Goal: Information Seeking & Learning: Learn about a topic

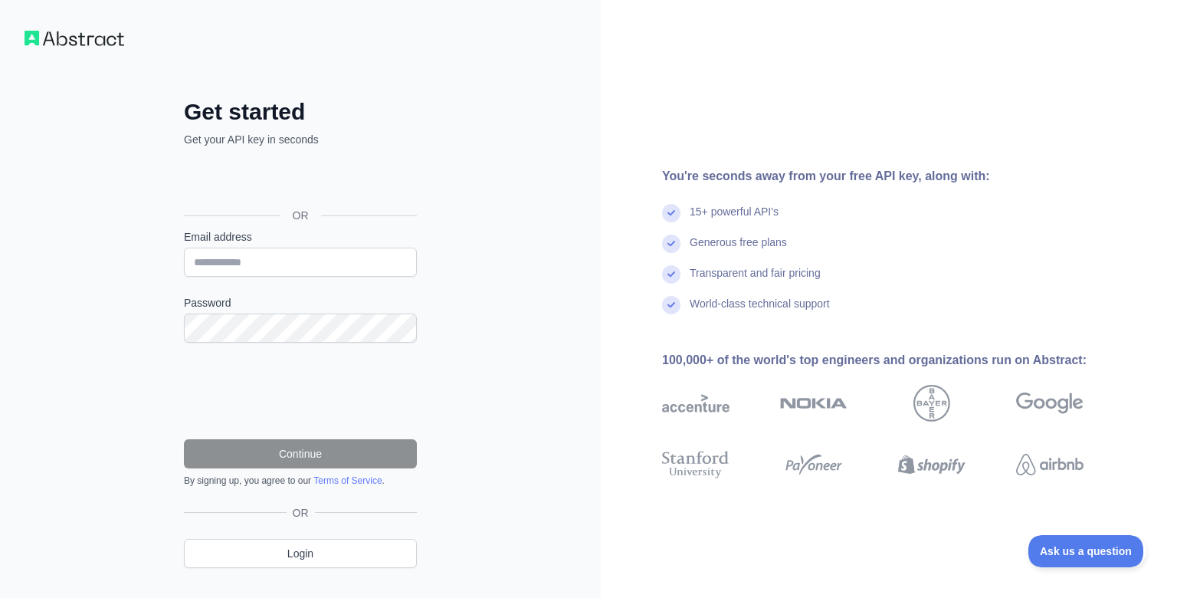
click at [283, 182] on div "Über Google anmelden. Wird in neuem Tab geöffnet." at bounding box center [299, 181] width 230 height 34
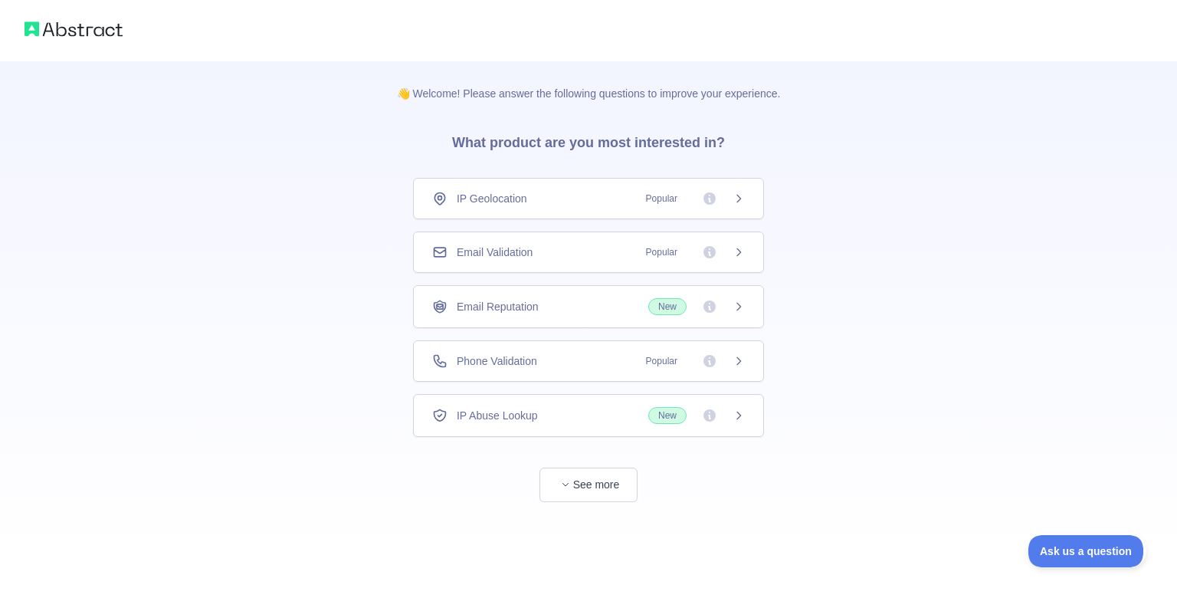
drag, startPoint x: 206, startPoint y: 359, endPoint x: 206, endPoint y: 396, distance: 36.8
click at [207, 395] on div "👋 Welcome! Please answer the following questions to improve your experience. Wh…" at bounding box center [588, 281] width 1177 height 563
click at [503, 202] on span "IP Geolocation" at bounding box center [492, 198] width 71 height 15
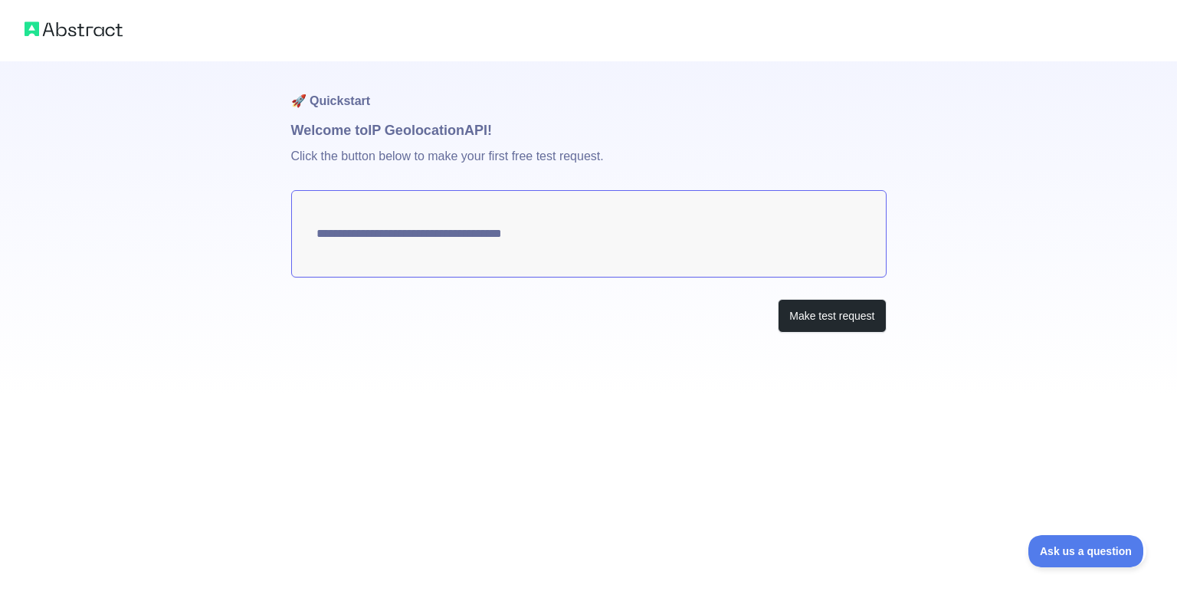
type textarea "**********"
click at [835, 319] on button "Make test request" at bounding box center [832, 316] width 108 height 34
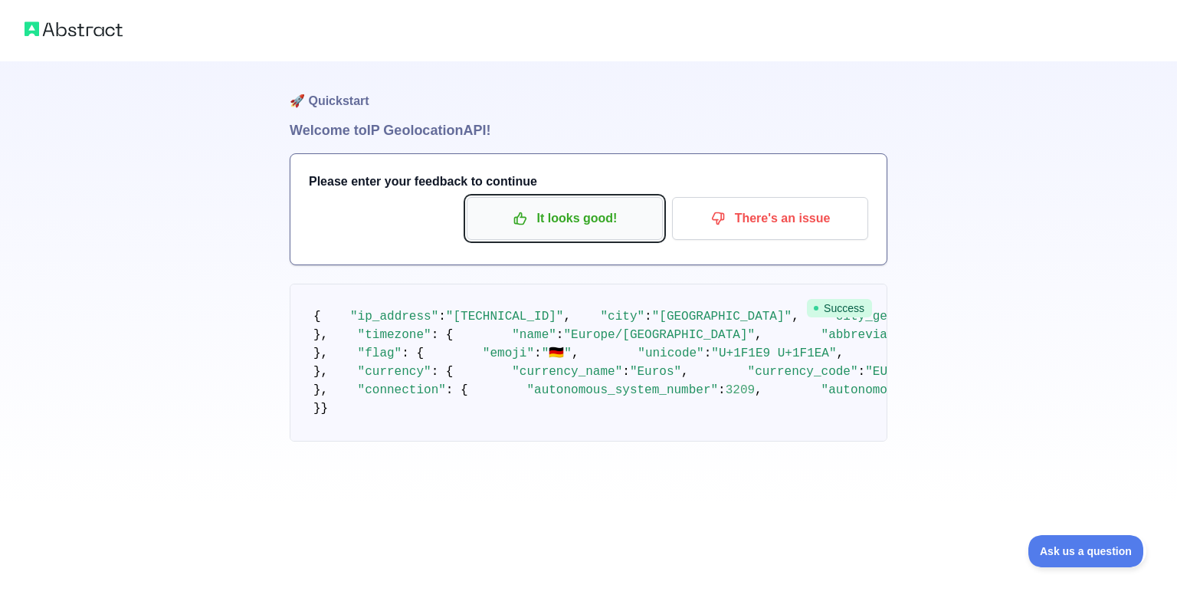
click at [556, 212] on p "It looks good!" at bounding box center [564, 218] width 173 height 26
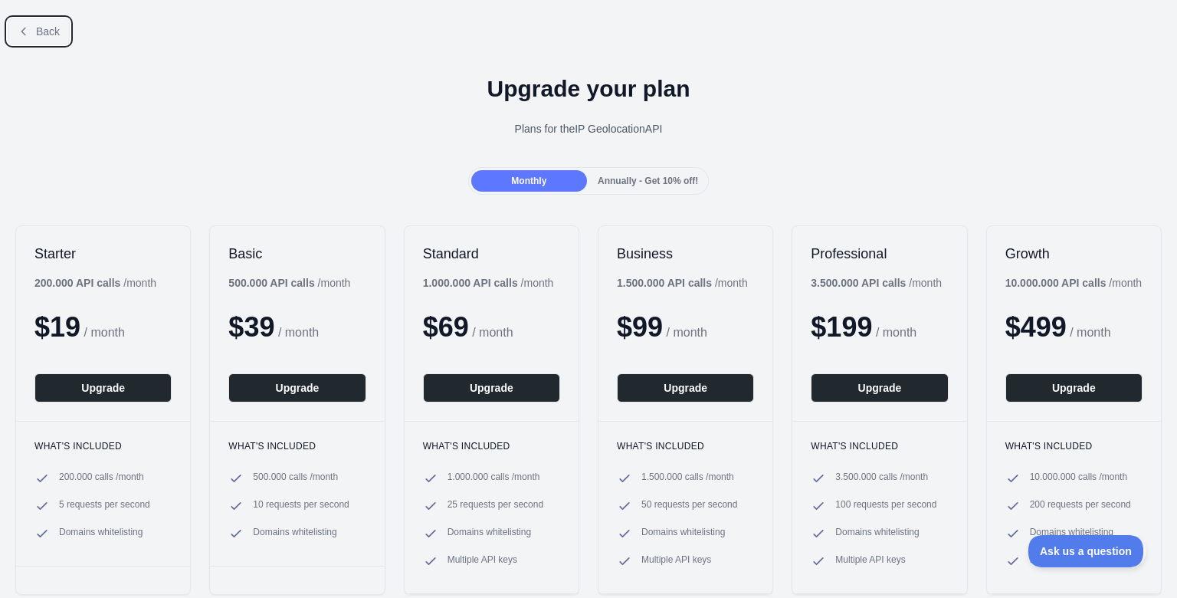
drag, startPoint x: 48, startPoint y: 31, endPoint x: 268, endPoint y: 86, distance: 227.4
click at [268, 86] on div "Back Upgrade your plan Plans for the IP Geolocation API Monthly Annually - Get …" at bounding box center [588, 340] width 1177 height 668
click at [49, 34] on span "Back" at bounding box center [48, 31] width 24 height 12
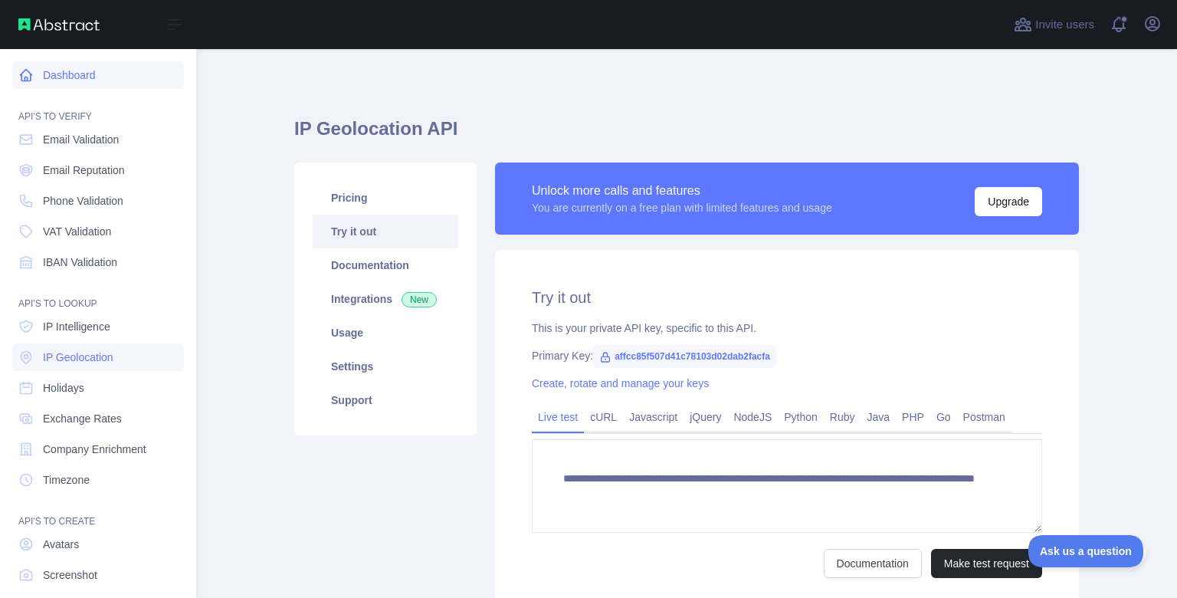
click at [32, 73] on icon at bounding box center [25, 74] width 15 height 15
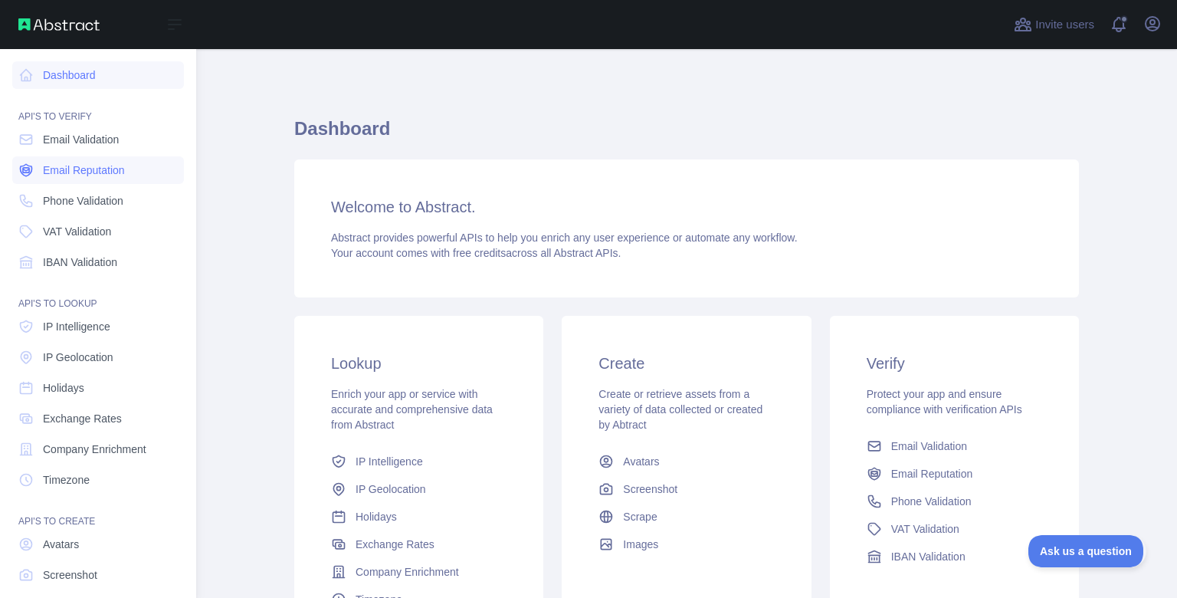
click at [90, 174] on span "Email Reputation" at bounding box center [84, 169] width 82 height 15
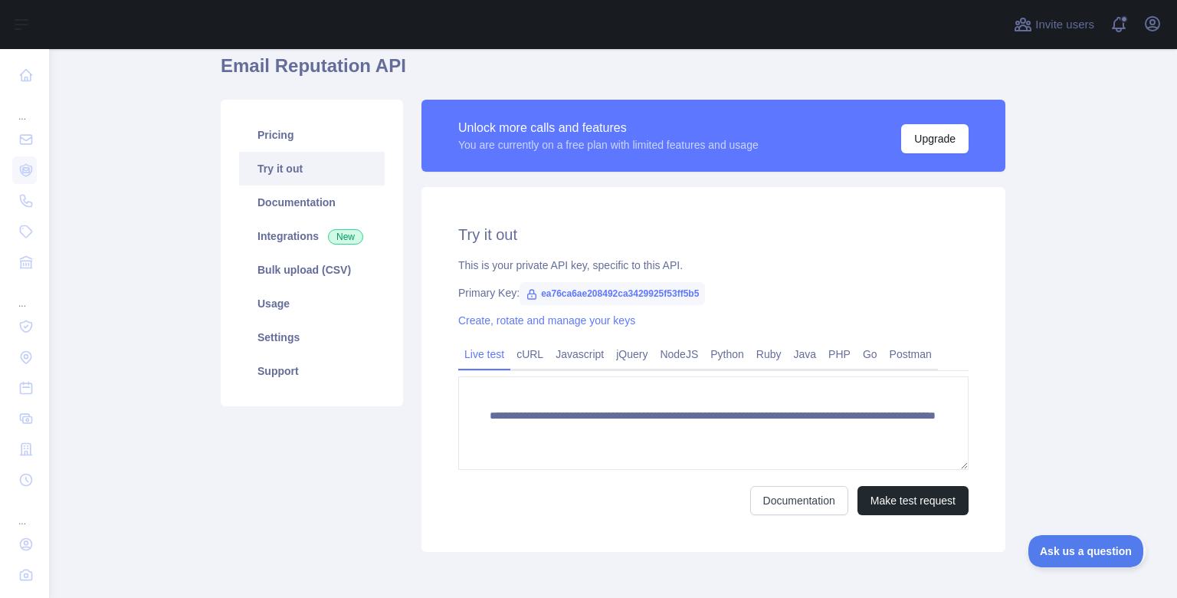
scroll to position [126, 0]
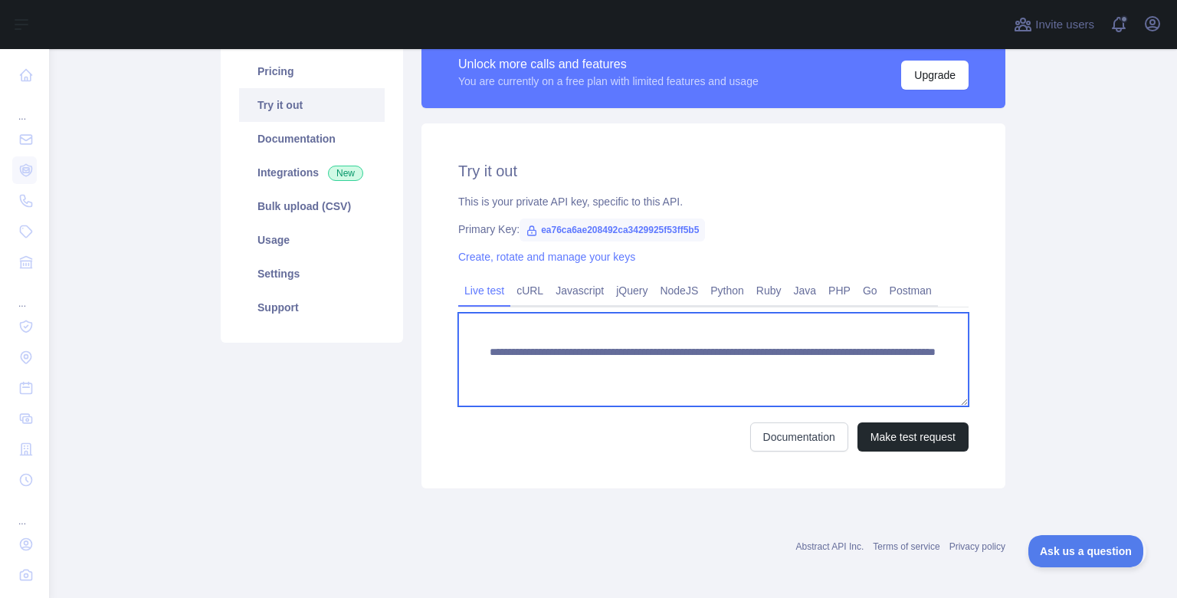
click at [883, 366] on textarea "**********" at bounding box center [713, 360] width 510 height 94
type textarea "**********"
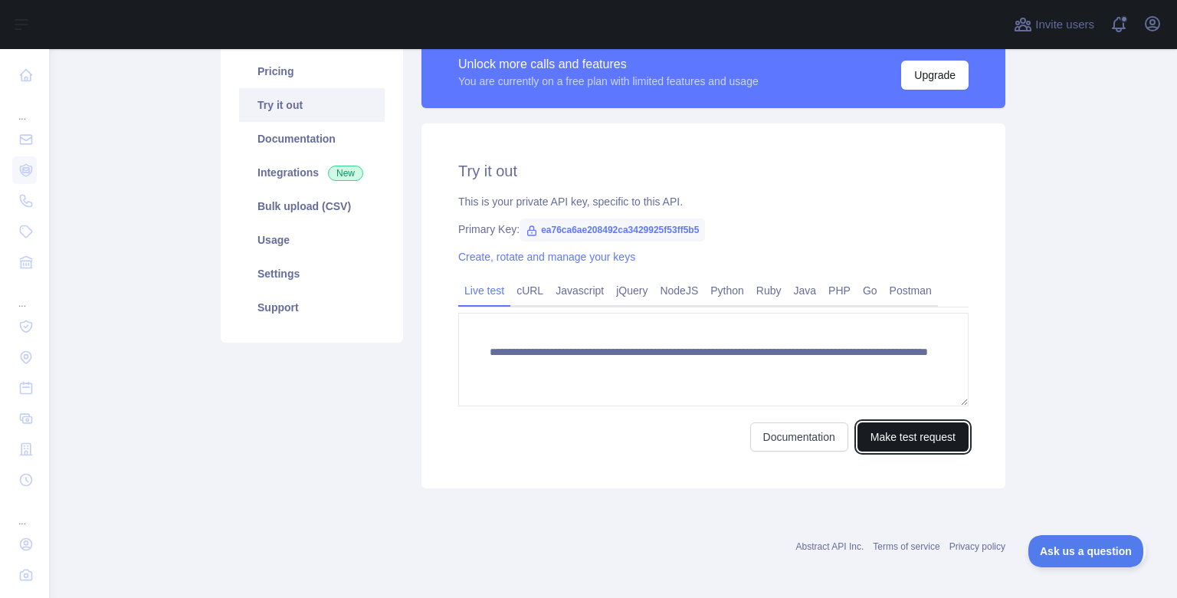
click at [931, 431] on button "Make test request" at bounding box center [913, 436] width 111 height 29
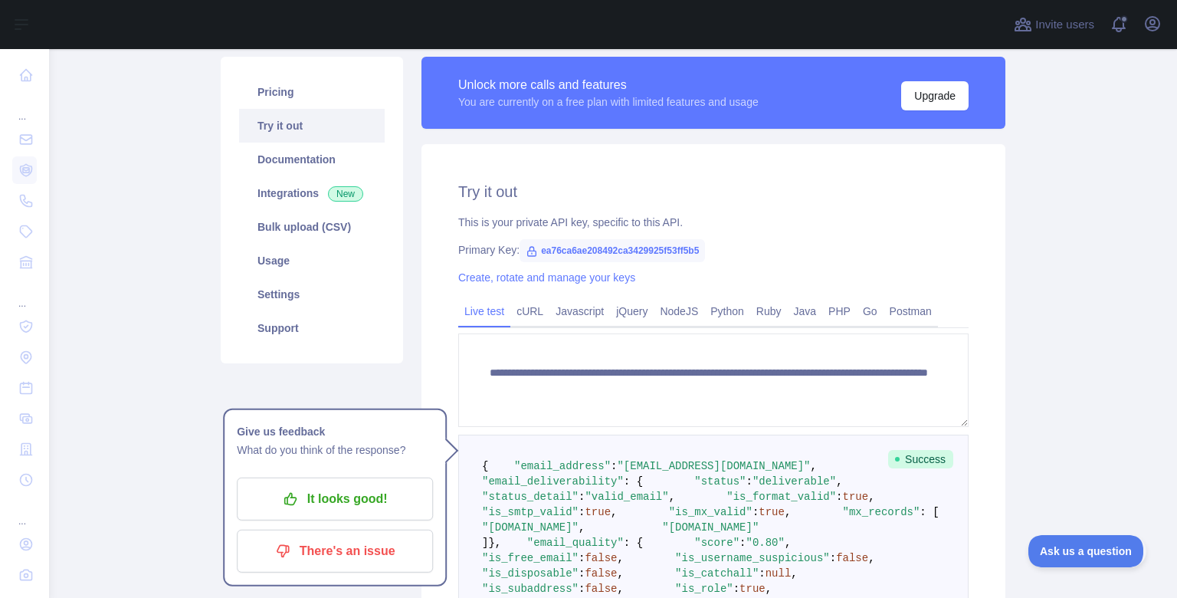
scroll to position [94, 0]
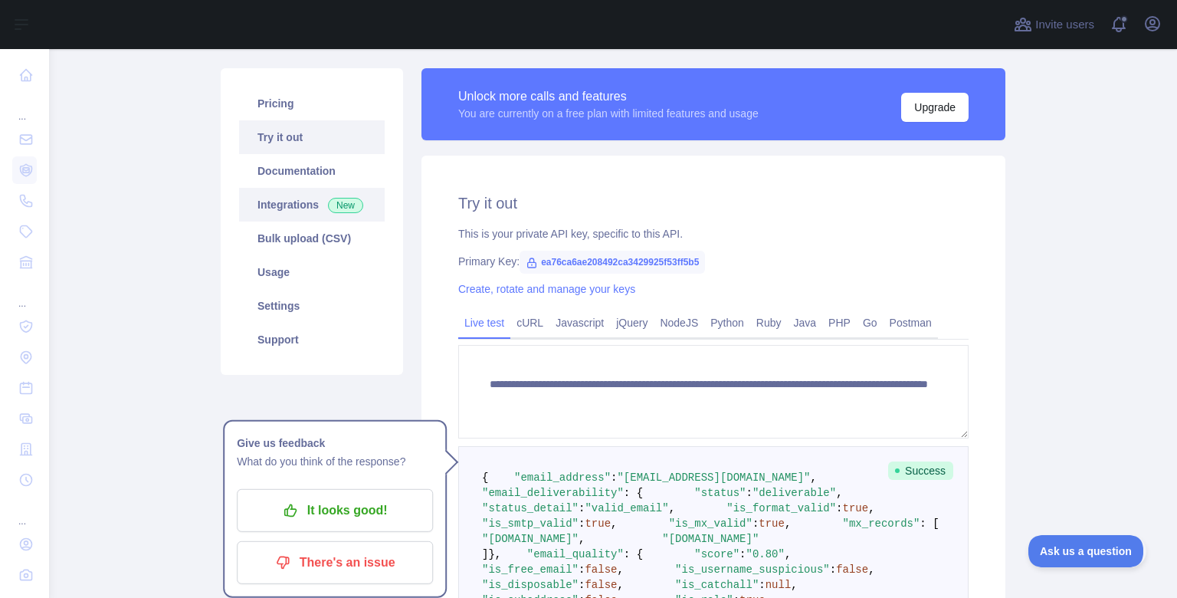
click at [263, 207] on link "Integrations New" at bounding box center [312, 205] width 146 height 34
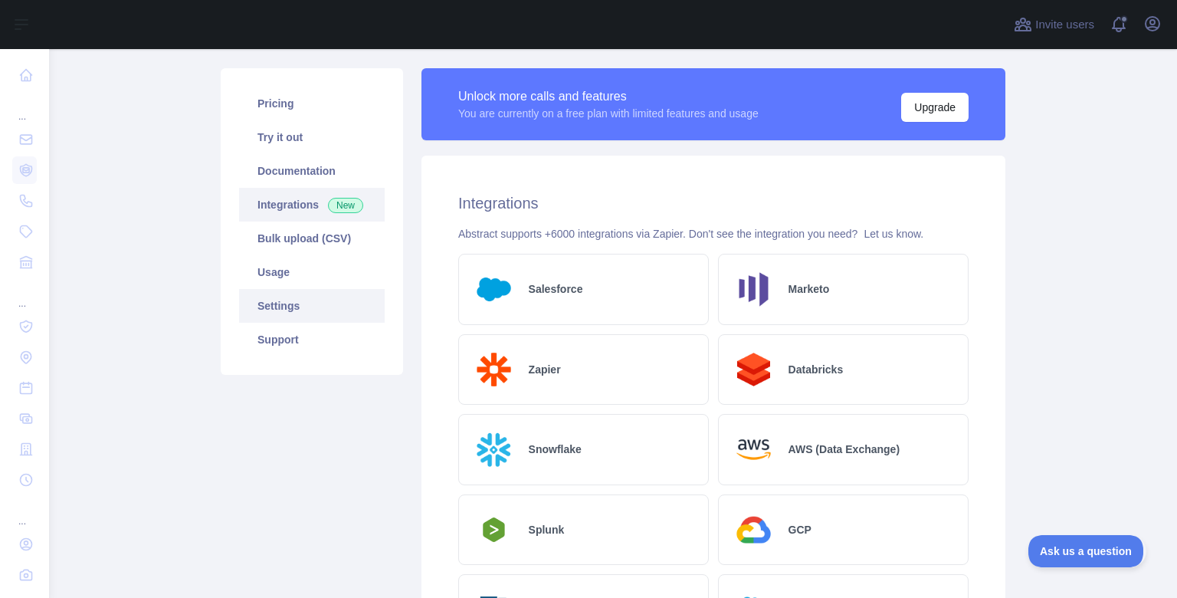
click at [278, 304] on link "Settings" at bounding box center [312, 306] width 146 height 34
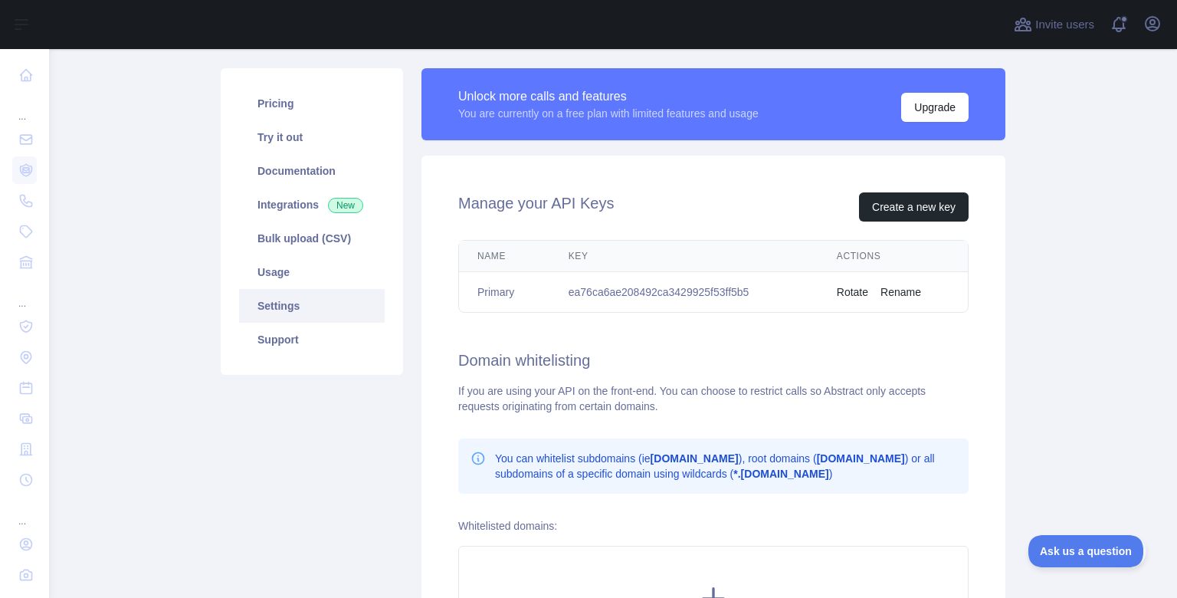
click at [682, 295] on td "ea76ca6ae208492ca3429925f53ff5b5" at bounding box center [684, 292] width 268 height 41
copy td "ea76ca6ae208492ca3429925f53ff5b5"
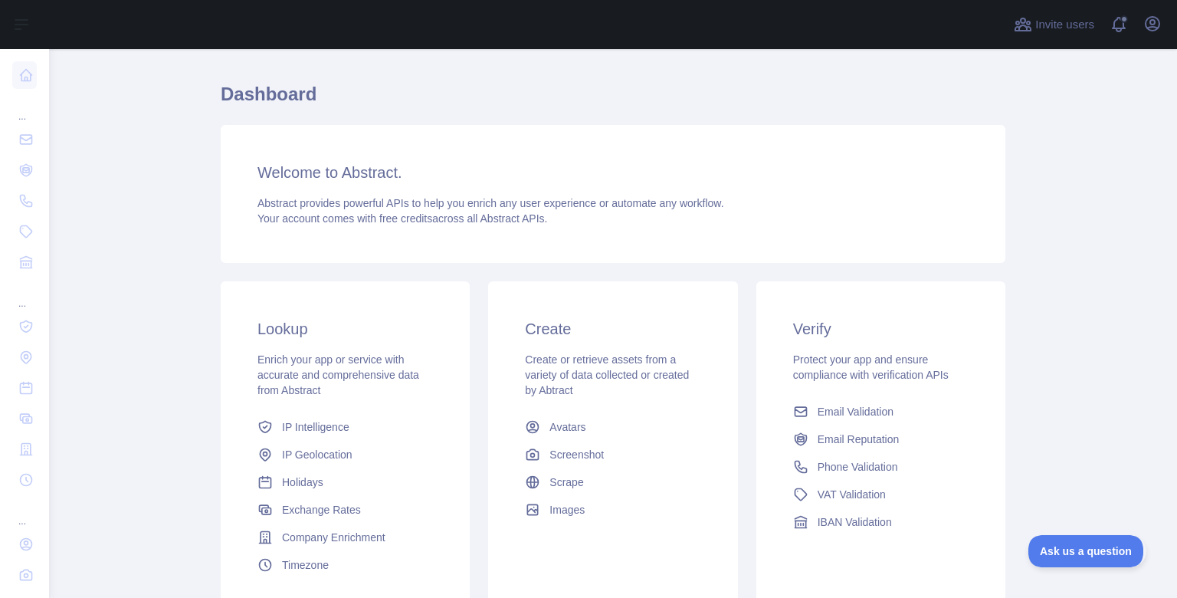
scroll to position [130, 0]
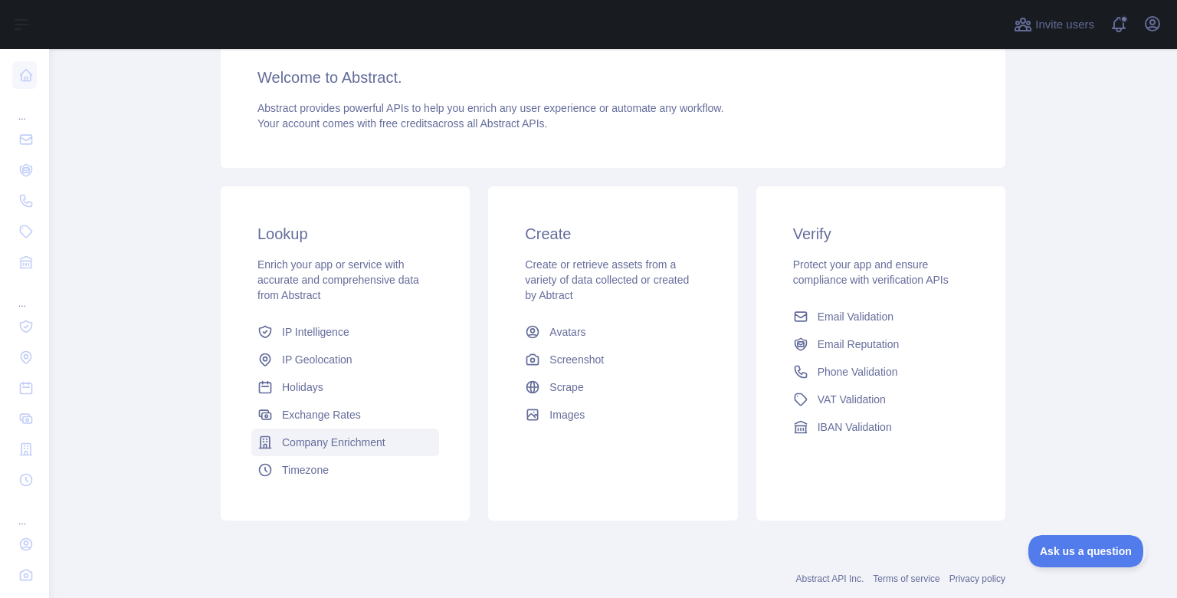
click at [337, 445] on span "Company Enrichment" at bounding box center [333, 442] width 103 height 15
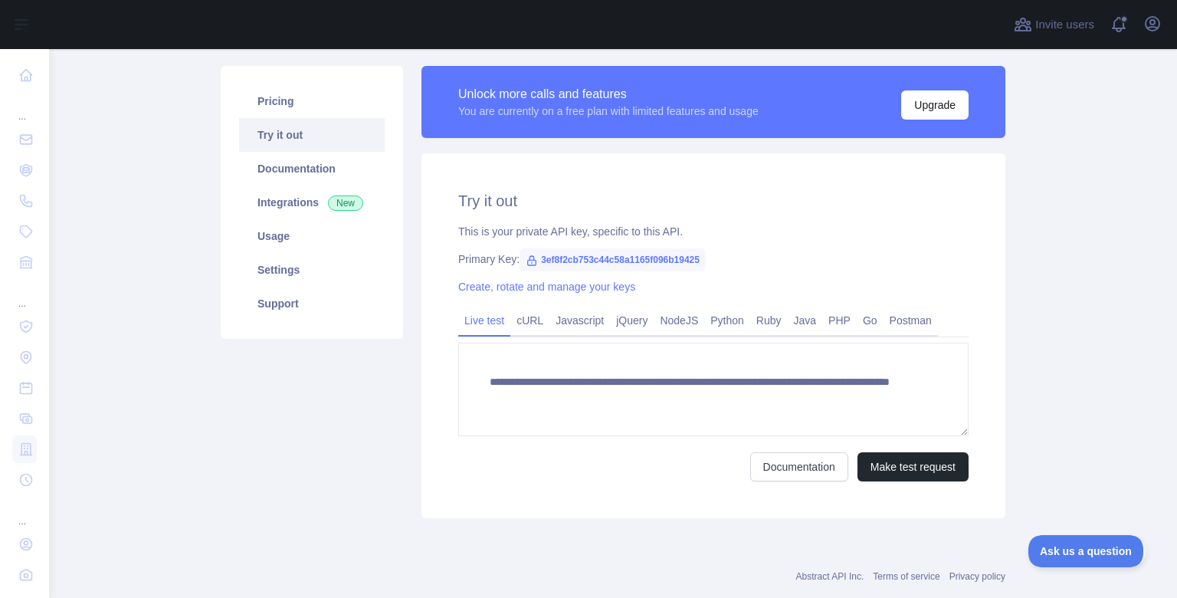
scroll to position [97, 0]
click at [629, 260] on span "3ef8f2cb753c44c58a1165f096b19425" at bounding box center [613, 259] width 186 height 23
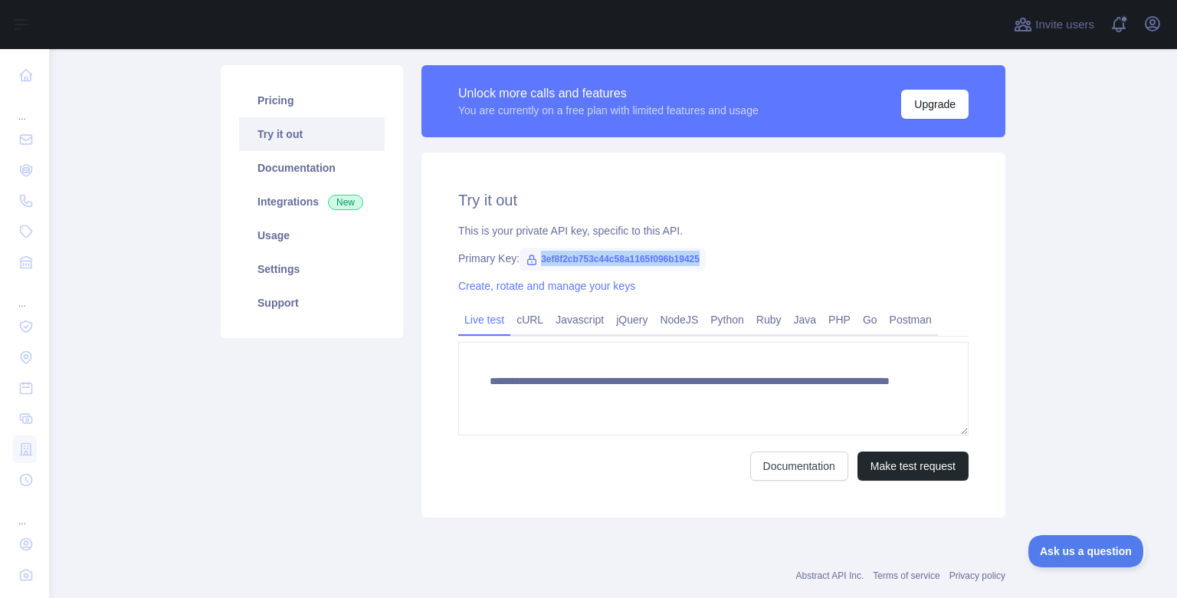
click at [629, 260] on span "3ef8f2cb753c44c58a1165f096b19425" at bounding box center [613, 259] width 186 height 23
copy span "3ef8f2cb753c44c58a1165f096b19425"
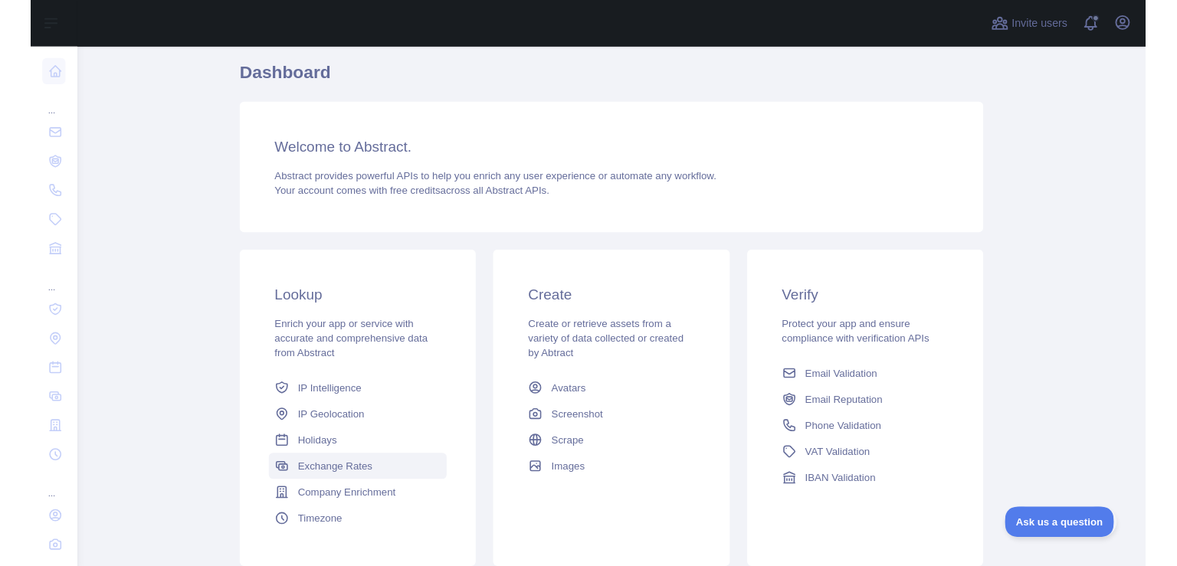
scroll to position [130, 0]
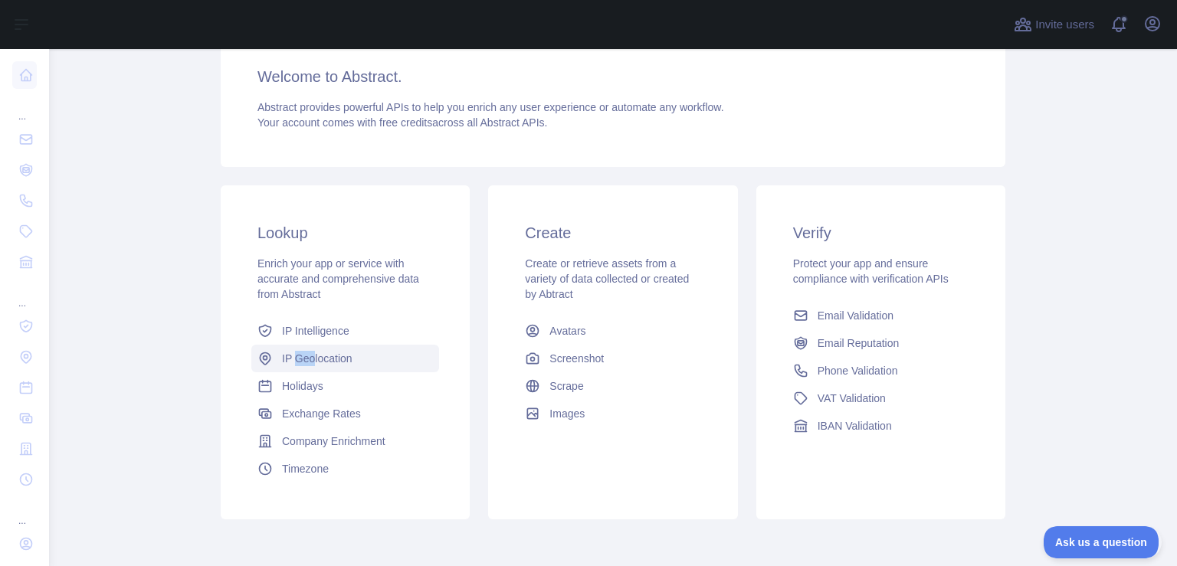
click at [323, 360] on span "IP Geolocation" at bounding box center [317, 358] width 71 height 15
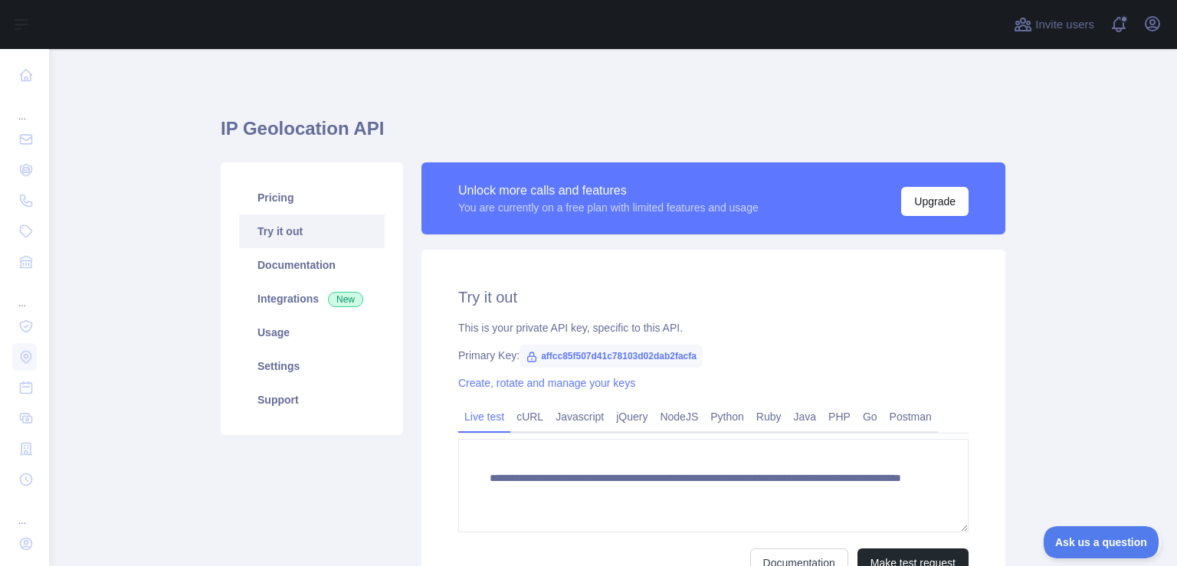
click at [530, 356] on icon at bounding box center [532, 357] width 12 height 12
click at [527, 359] on icon at bounding box center [532, 357] width 12 height 12
click at [617, 353] on span "affcc85f507d41c78103d02dab2facfa" at bounding box center [611, 356] width 183 height 23
click at [619, 353] on span "affcc85f507d41c78103d02dab2facfa" at bounding box center [611, 356] width 183 height 23
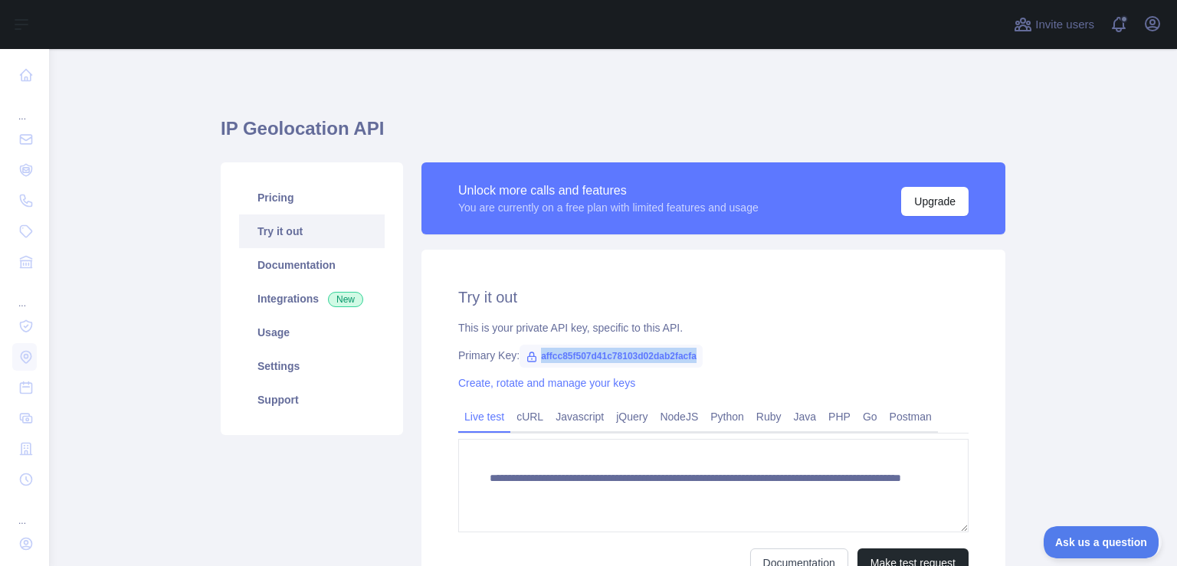
copy span "affcc85f507d41c78103d02dab2facfa"
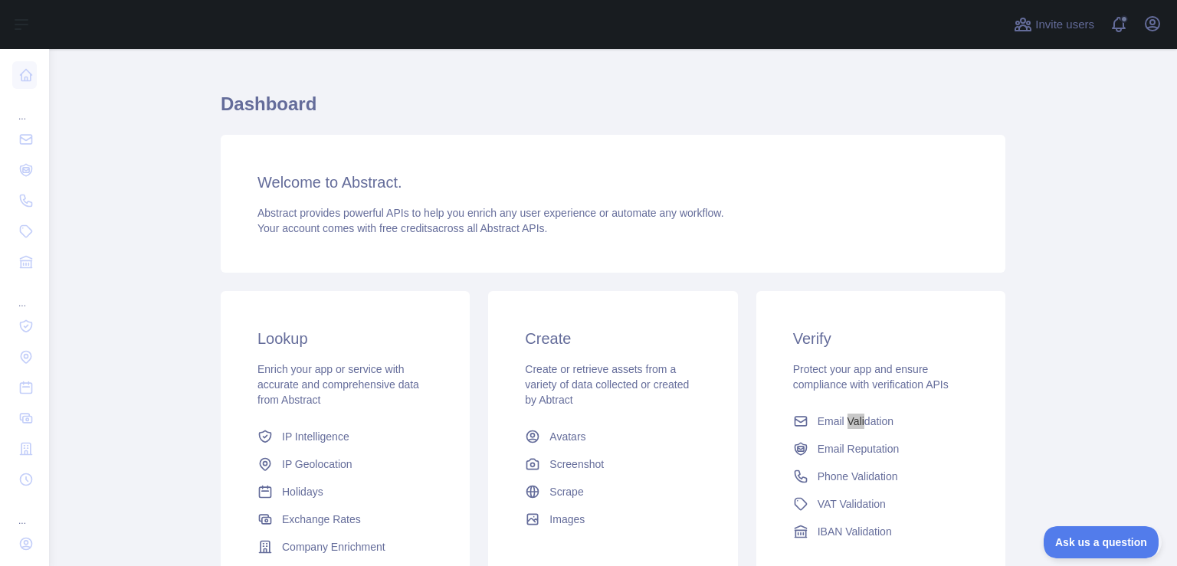
scroll to position [162, 0]
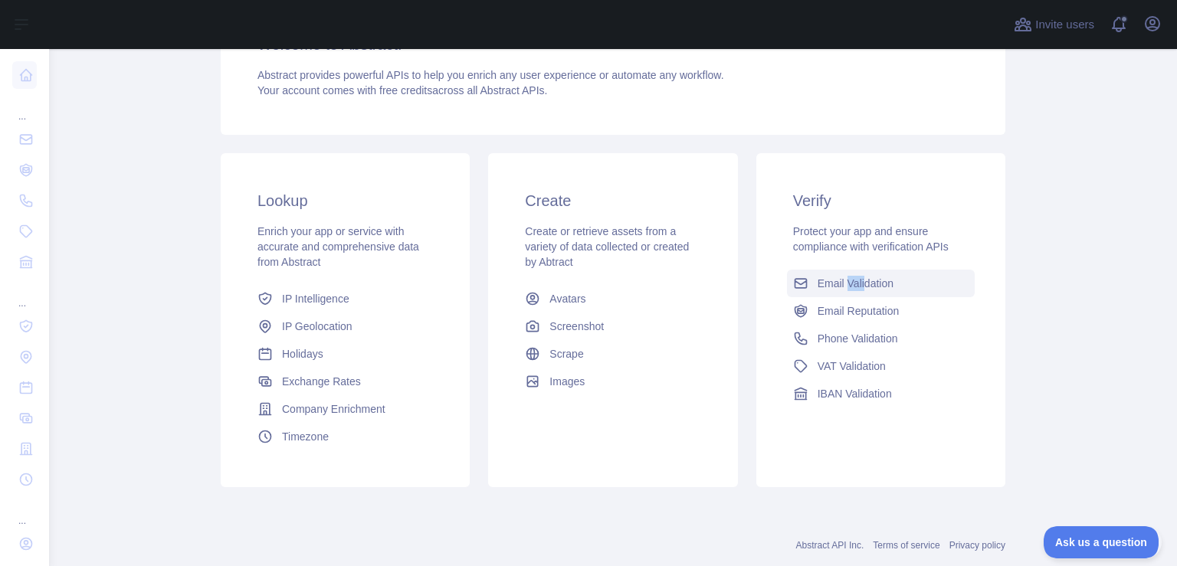
click at [850, 287] on span "Email Validation" at bounding box center [856, 283] width 76 height 15
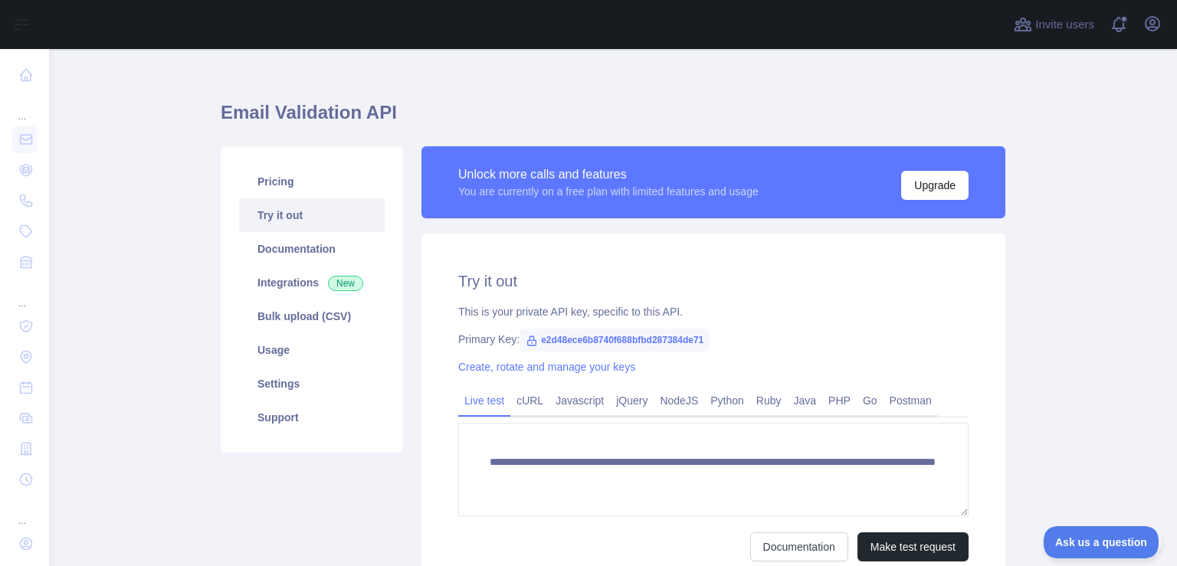
click at [621, 341] on span "e2d48ece6b8740f688bfbd287384de71" at bounding box center [615, 340] width 190 height 23
copy span "e2d48ece6b8740f688bfbd287384de71"
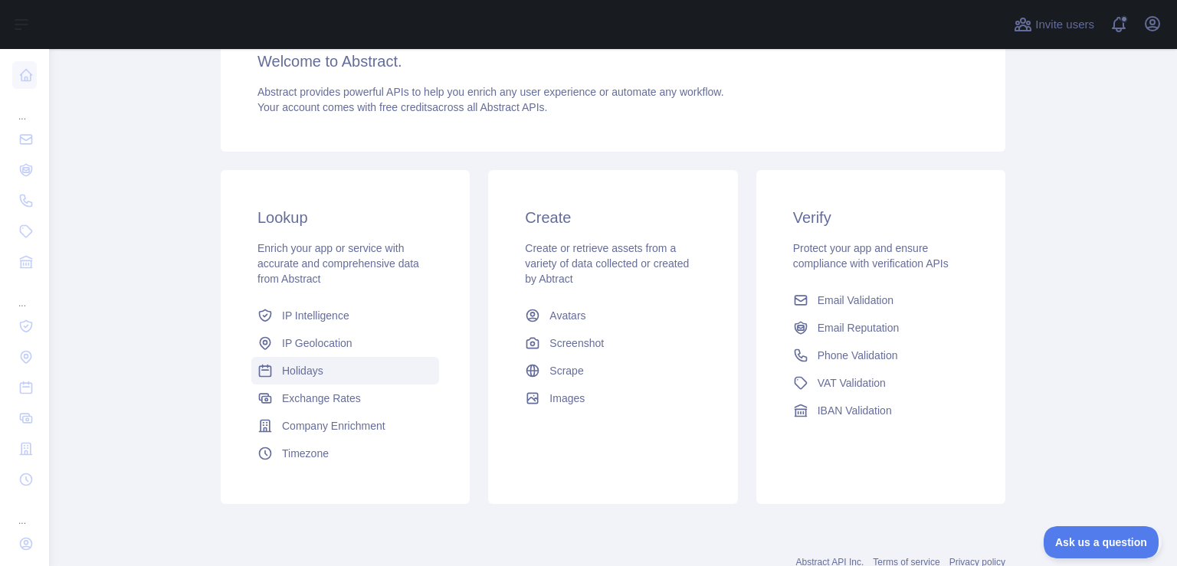
scroll to position [146, 0]
click at [316, 338] on span "IP Geolocation" at bounding box center [317, 343] width 71 height 15
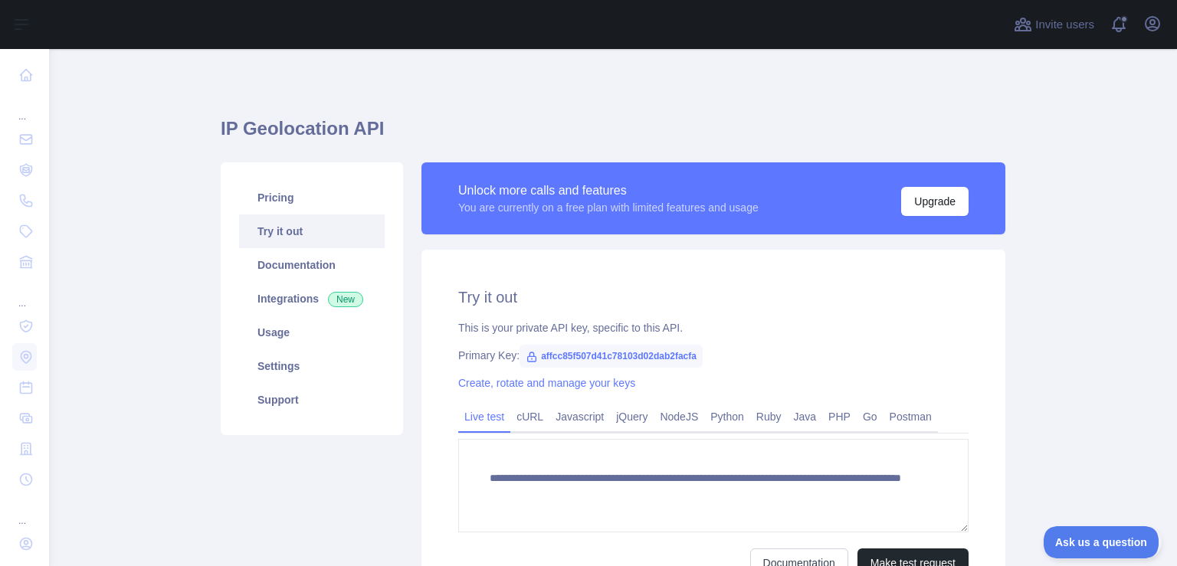
click at [615, 350] on span "affcc85f507d41c78103d02dab2facfa" at bounding box center [611, 356] width 183 height 23
copy span "affcc85f507d41c78103d02dab2facfa"
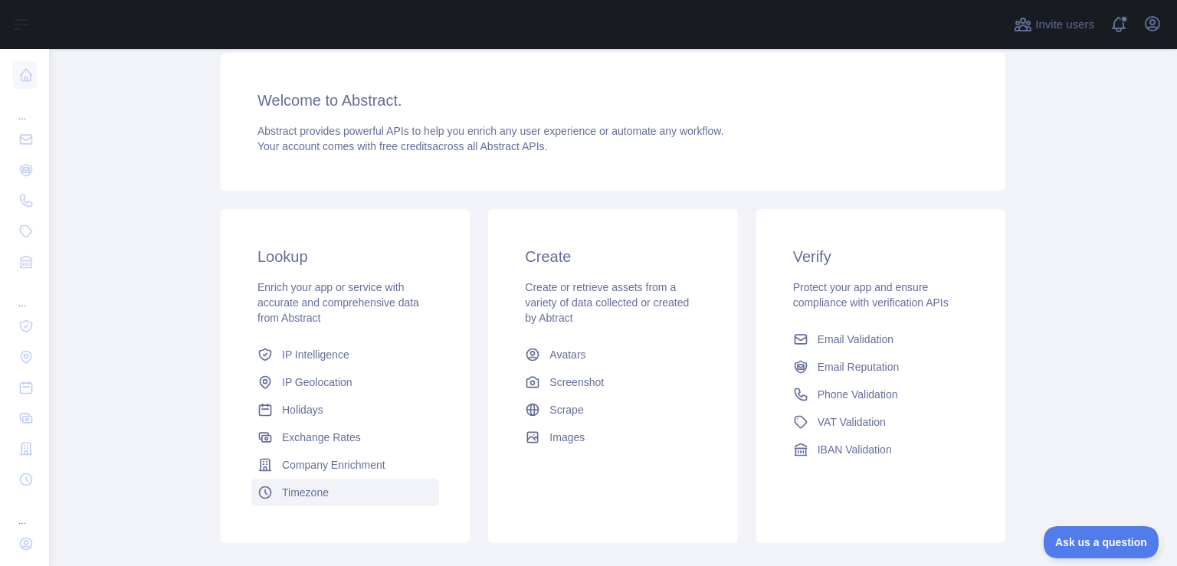
scroll to position [130, 0]
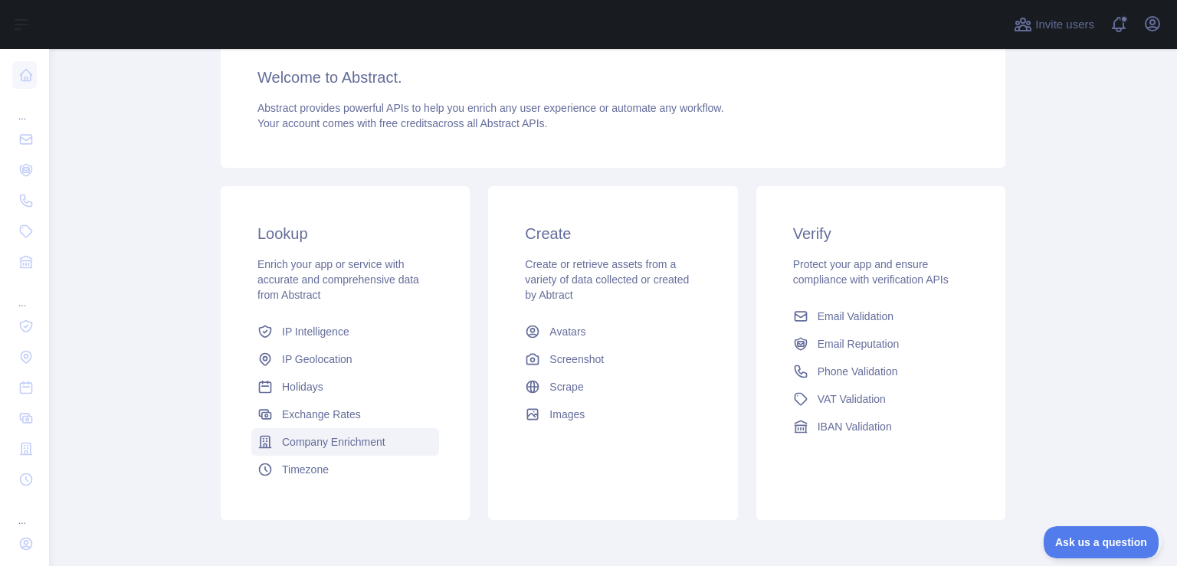
click at [353, 438] on span "Company Enrichment" at bounding box center [333, 442] width 103 height 15
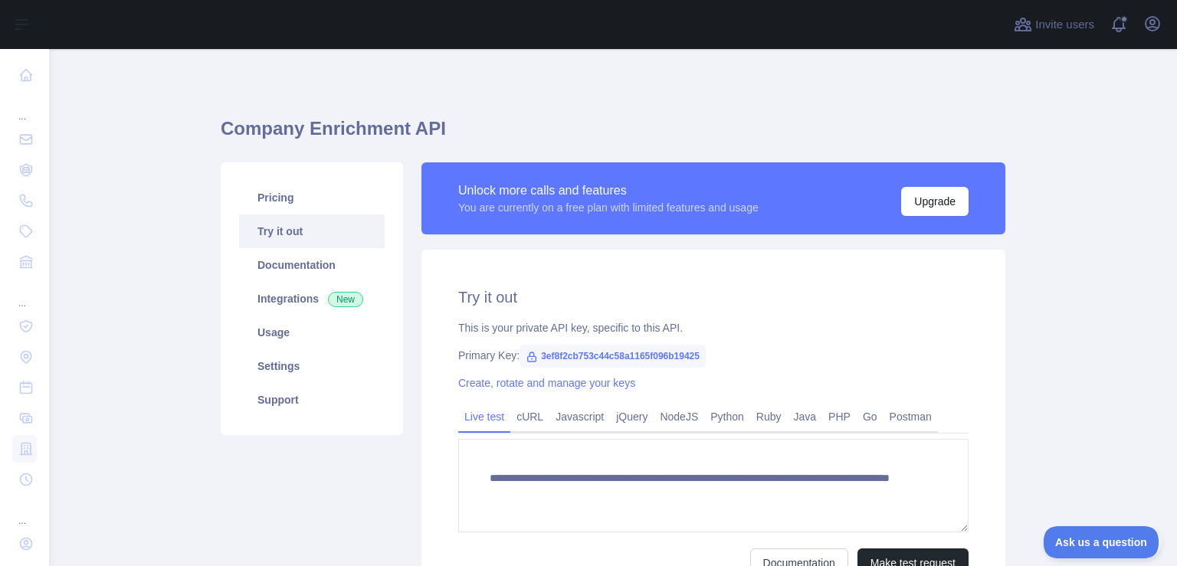
click at [620, 354] on span "3ef8f2cb753c44c58a1165f096b19425" at bounding box center [613, 356] width 186 height 23
copy span "3ef8f2cb753c44c58a1165f096b19425"
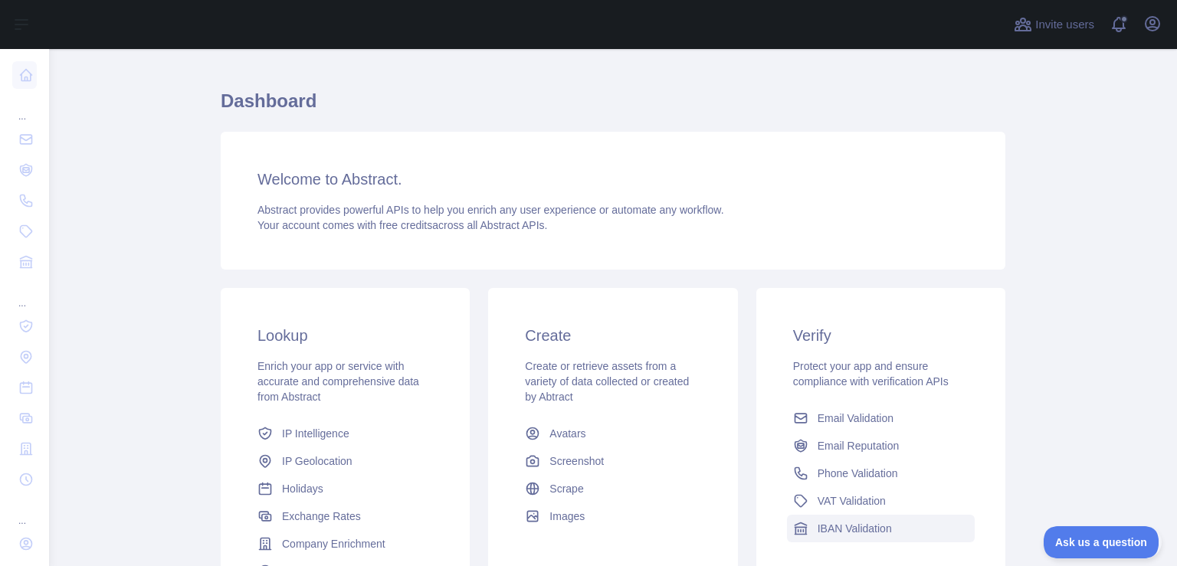
scroll to position [130, 0]
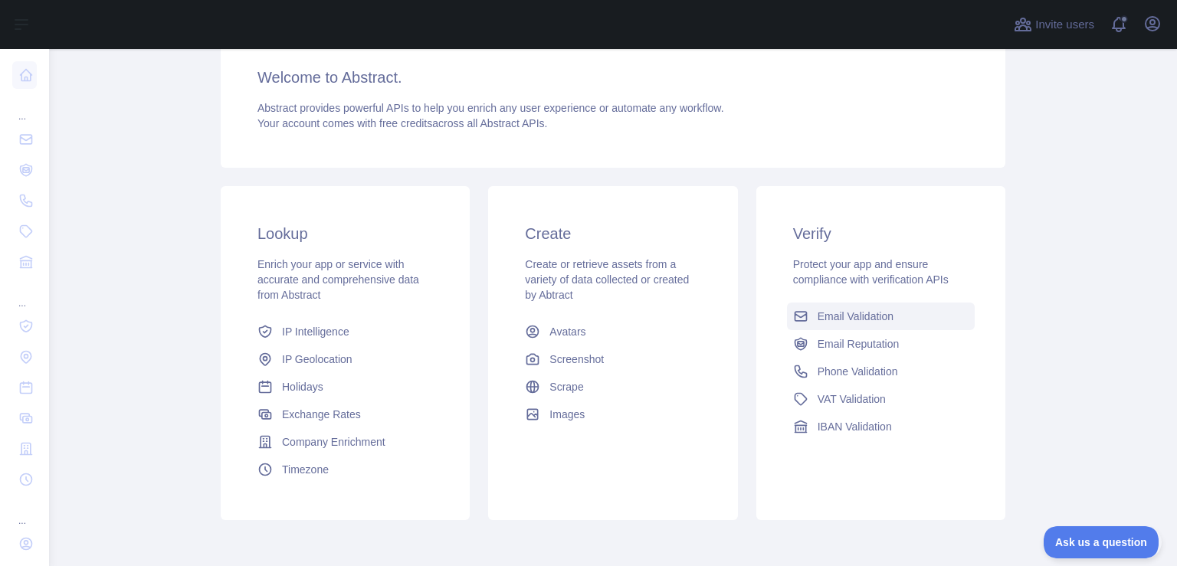
click at [863, 310] on span "Email Validation" at bounding box center [856, 316] width 76 height 15
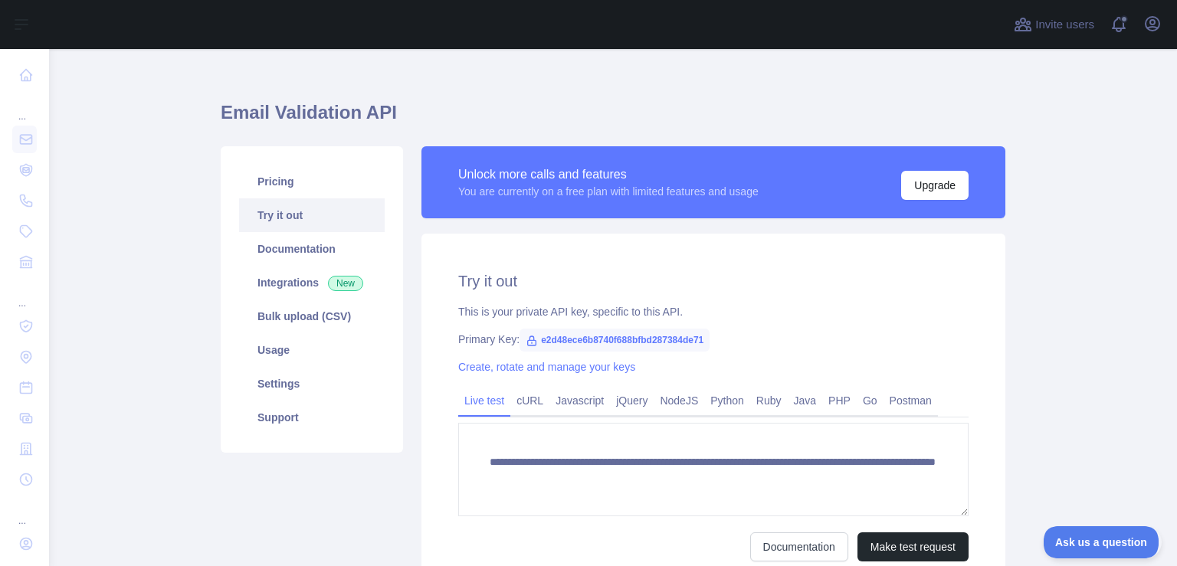
click at [648, 340] on span "e2d48ece6b8740f688bfbd287384de71" at bounding box center [615, 340] width 190 height 23
copy span "e2d48ece6b8740f688bfbd287384de71"
